Goal: Task Accomplishment & Management: Use online tool/utility

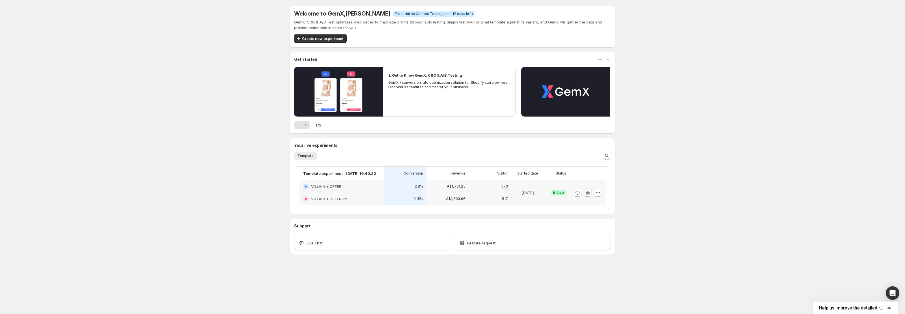
click at [588, 194] on icon "button" at bounding box center [588, 193] width 6 height 6
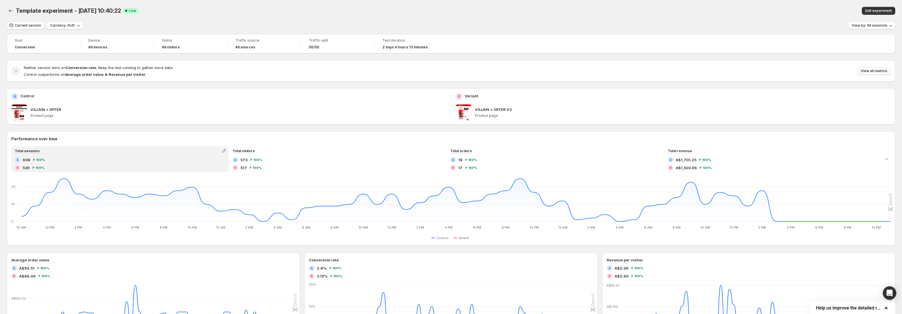
click at [872, 70] on span "View all metrics" at bounding box center [874, 71] width 27 height 5
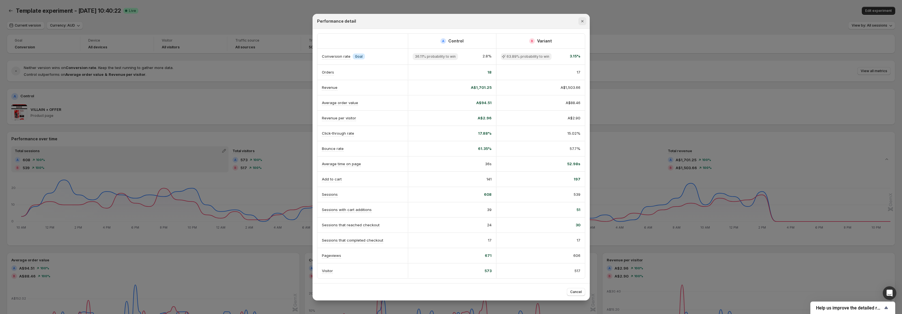
click at [584, 21] on icon "Close" at bounding box center [583, 21] width 6 height 6
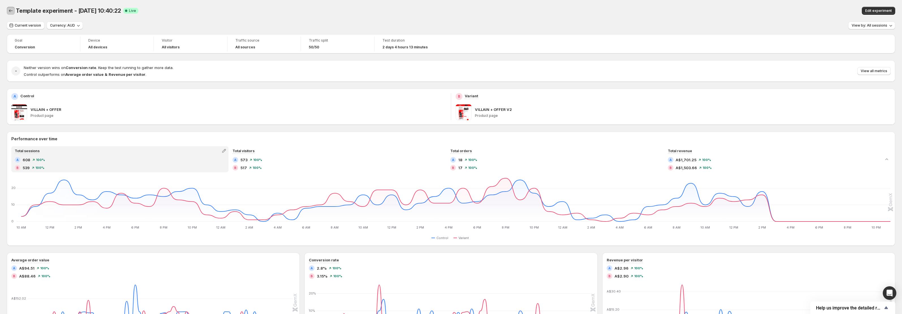
click at [12, 13] on icon "Back" at bounding box center [11, 11] width 6 height 6
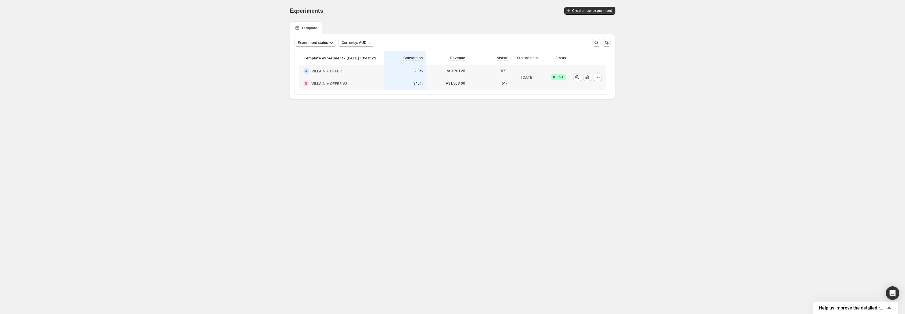
click at [587, 78] on icon "button" at bounding box center [588, 77] width 6 height 6
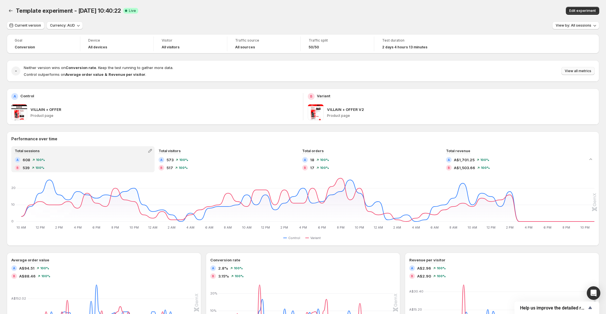
click at [579, 72] on span "View all metrics" at bounding box center [578, 71] width 27 height 5
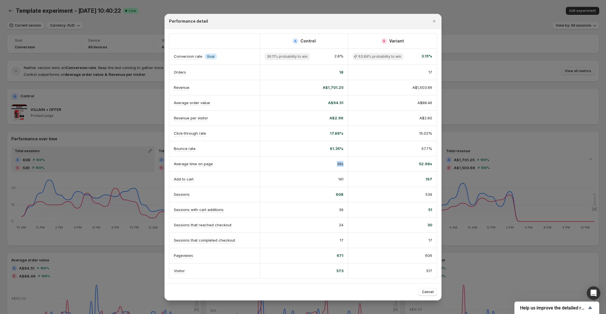
drag, startPoint x: 335, startPoint y: 165, endPoint x: 341, endPoint y: 167, distance: 6.5
click at [341, 167] on div "36s" at bounding box center [304, 163] width 89 height 15
drag, startPoint x: 419, startPoint y: 164, endPoint x: 438, endPoint y: 166, distance: 18.7
click at [438, 166] on div "A Control B Variant Conversion rate Info Goal 36.11% probability to win 2.8% 63…" at bounding box center [303, 156] width 277 height 254
drag, startPoint x: 338, startPoint y: 180, endPoint x: 345, endPoint y: 180, distance: 7.1
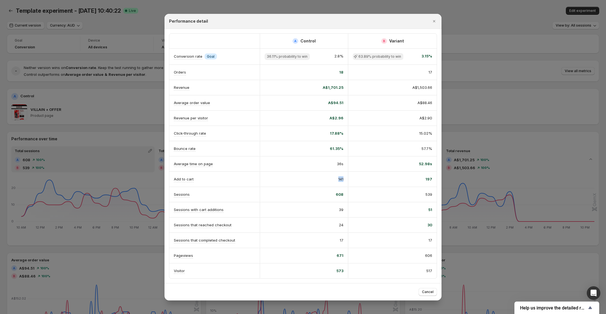
click at [345, 180] on div "141" at bounding box center [304, 179] width 89 height 15
drag, startPoint x: 425, startPoint y: 180, endPoint x: 436, endPoint y: 180, distance: 10.5
click at [436, 180] on div "197" at bounding box center [392, 179] width 89 height 15
drag, startPoint x: 459, startPoint y: 86, endPoint x: 412, endPoint y: 207, distance: 129.5
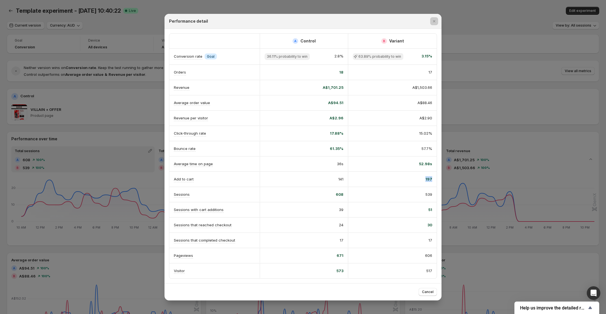
drag, startPoint x: 430, startPoint y: 177, endPoint x: 422, endPoint y: 178, distance: 8.0
click at [422, 178] on div "197" at bounding box center [392, 179] width 89 height 15
drag, startPoint x: 345, startPoint y: 194, endPoint x: 333, endPoint y: 195, distance: 12.5
click at [333, 195] on div "608" at bounding box center [304, 194] width 89 height 15
drag, startPoint x: 334, startPoint y: 178, endPoint x: 330, endPoint y: 178, distance: 4.3
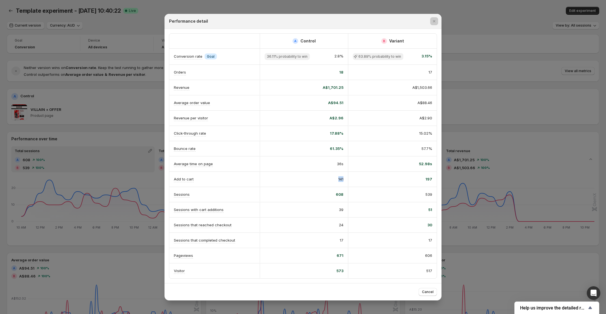
click at [330, 178] on div "141" at bounding box center [304, 179] width 89 height 15
click at [434, 22] on icon "Close" at bounding box center [435, 21] width 6 height 6
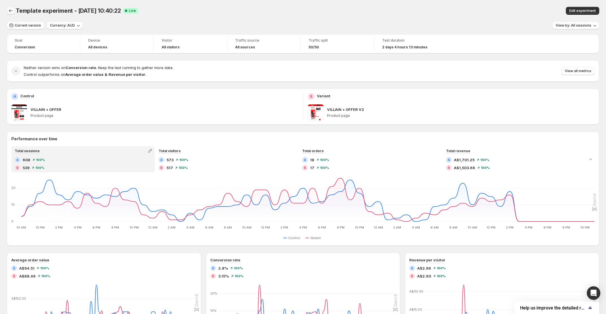
click at [11, 11] on icon "Back" at bounding box center [11, 10] width 4 height 3
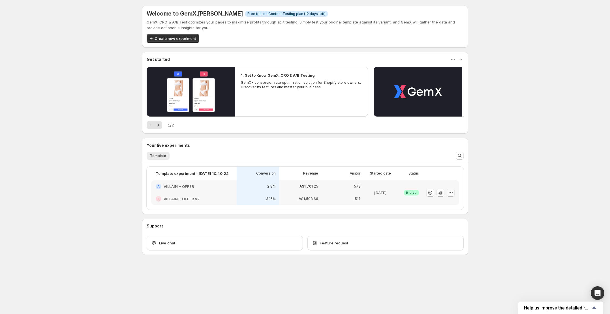
click at [450, 194] on icon "button" at bounding box center [450, 193] width 6 height 6
click at [464, 223] on span "End experiment" at bounding box center [455, 224] width 59 height 6
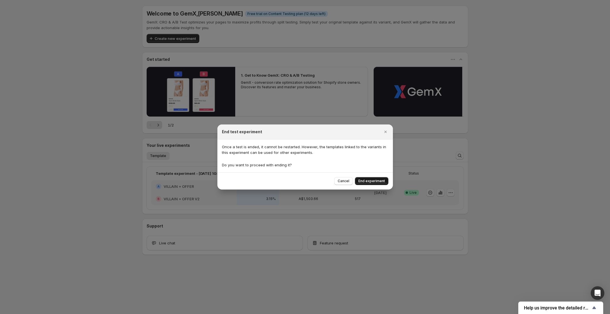
click at [371, 180] on span "End experiment" at bounding box center [371, 181] width 27 height 5
